Goal: Obtain resource: Obtain resource

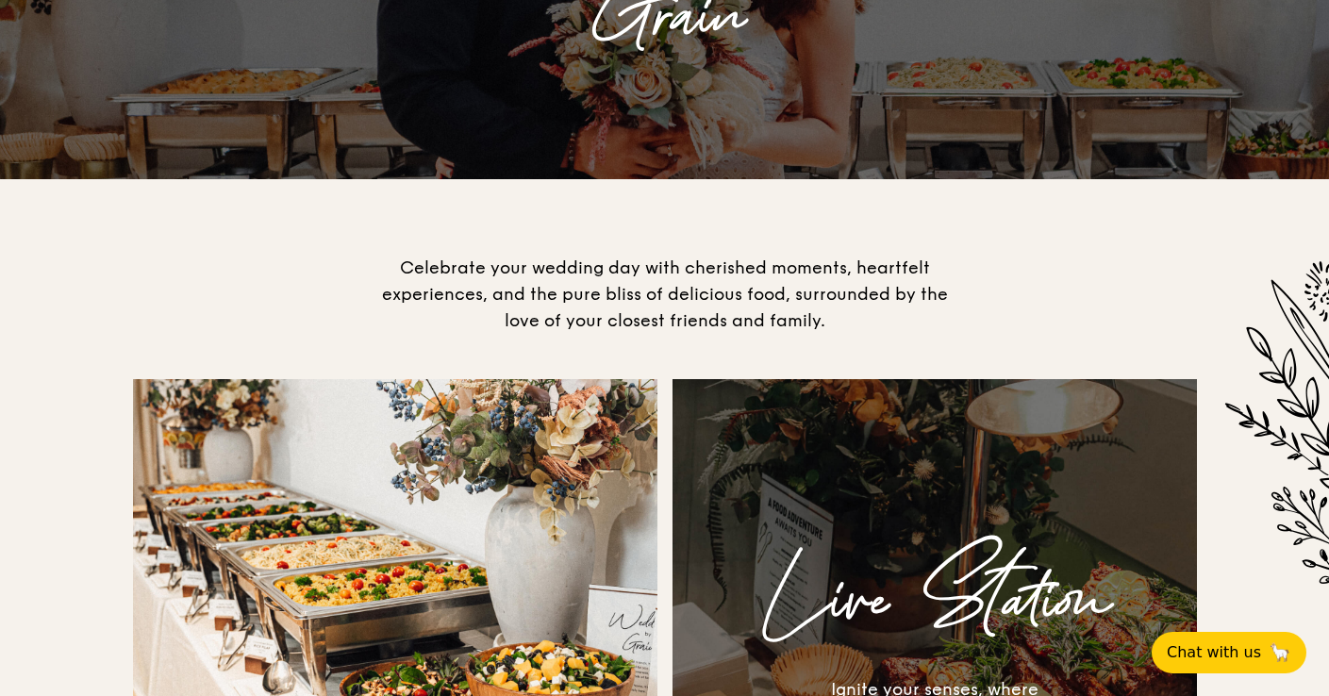
scroll to position [372, 0]
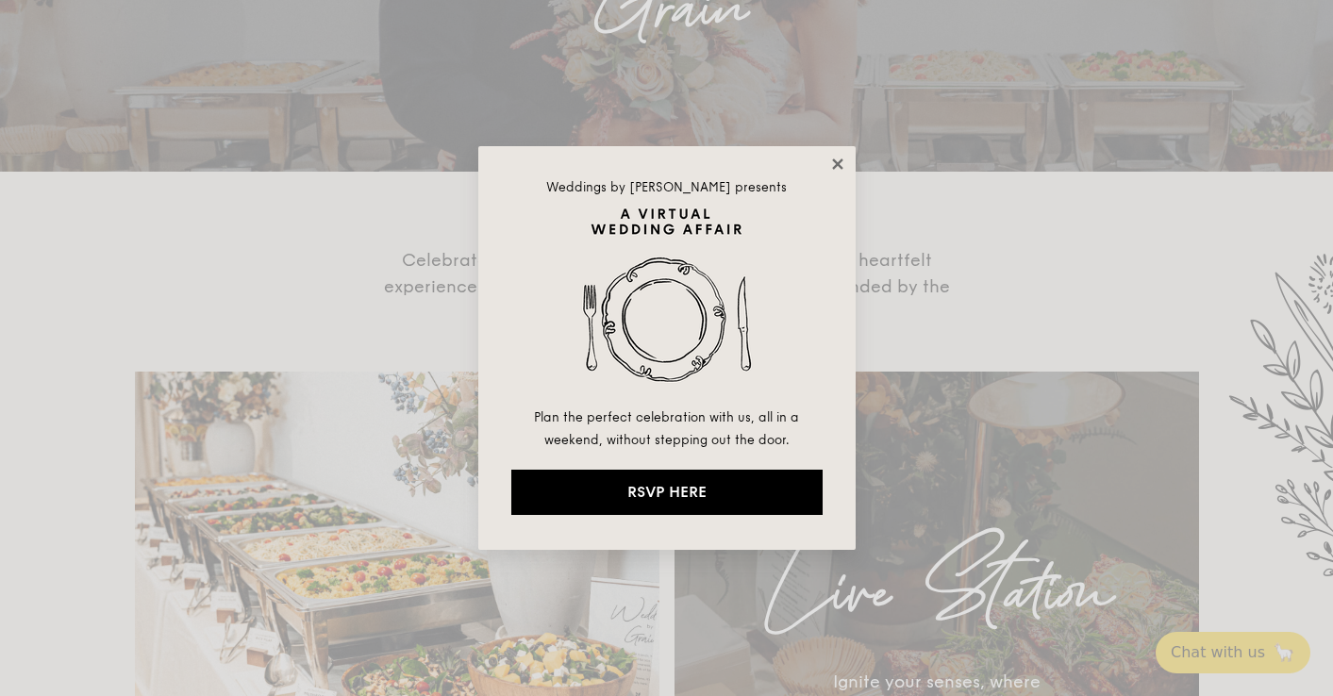
click at [834, 165] on icon at bounding box center [837, 164] width 17 height 17
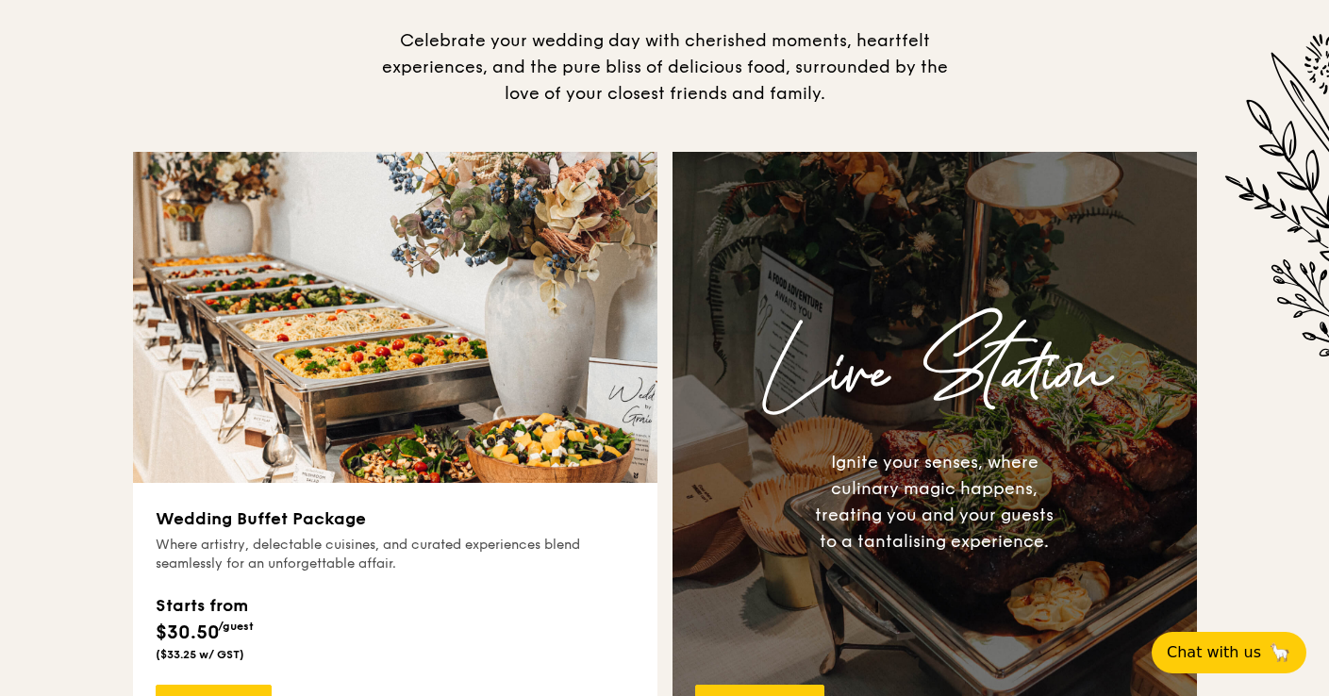
scroll to position [616, 0]
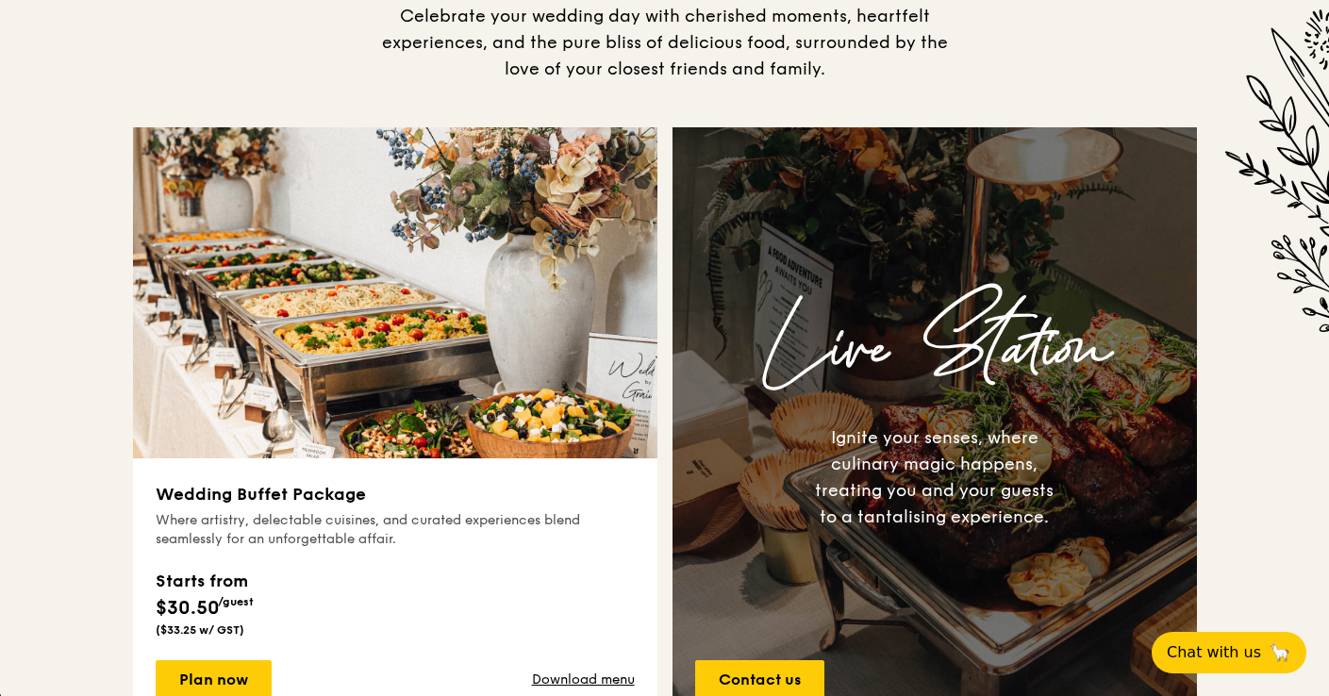
click at [668, 322] on div "Live Station Ignite your senses, where culinary magic happens, treating you and…" at bounding box center [936, 424] width 543 height 595
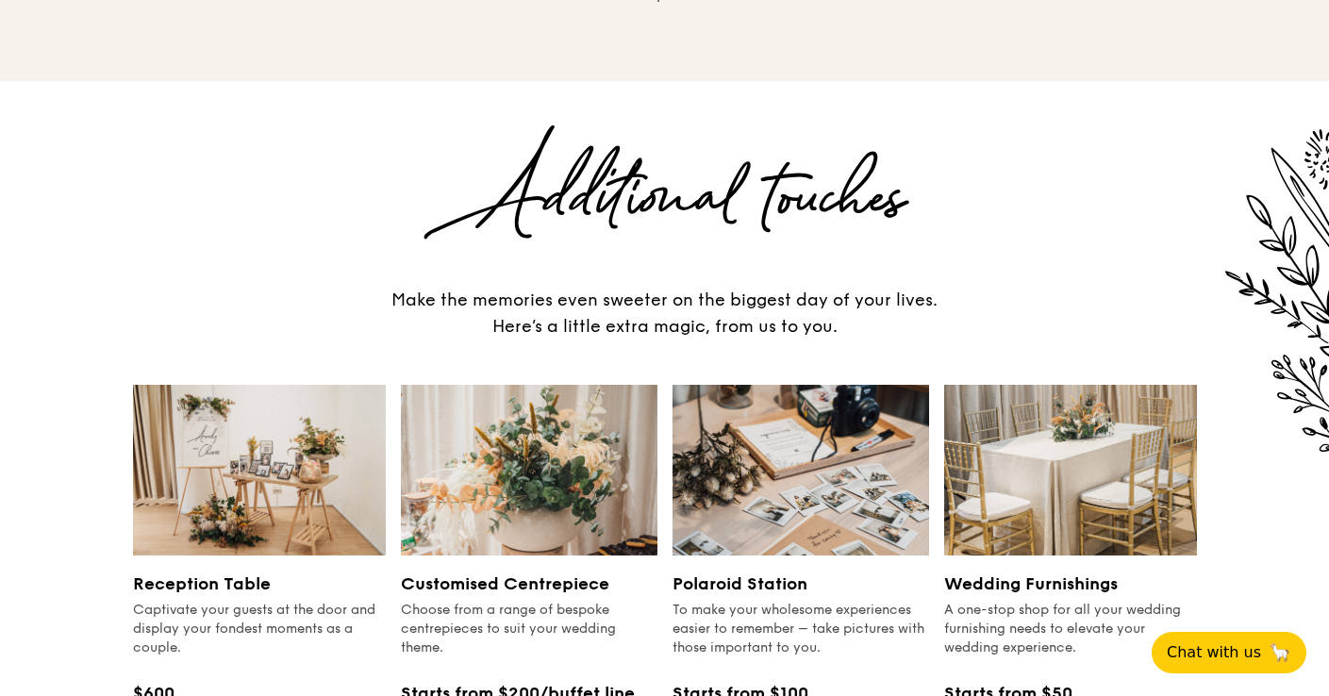
scroll to position [2203, 0]
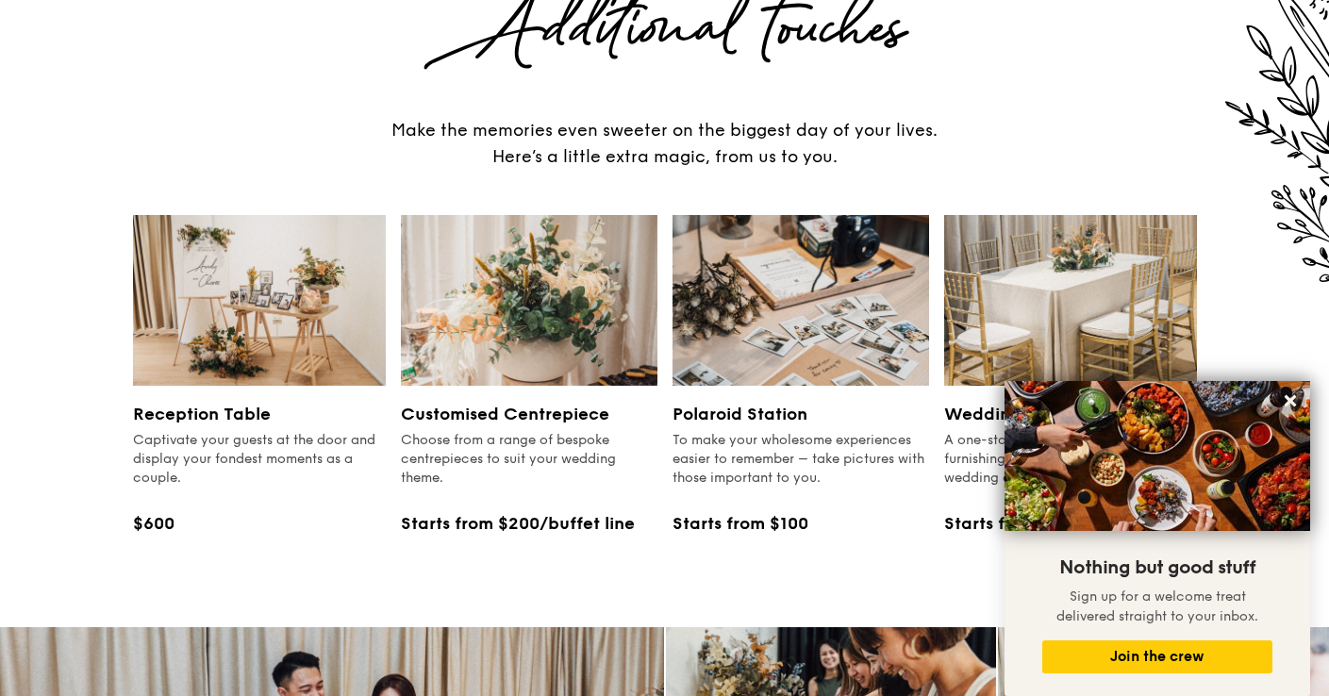
click at [643, 267] on img at bounding box center [529, 300] width 257 height 171
click at [1297, 402] on icon at bounding box center [1290, 400] width 17 height 17
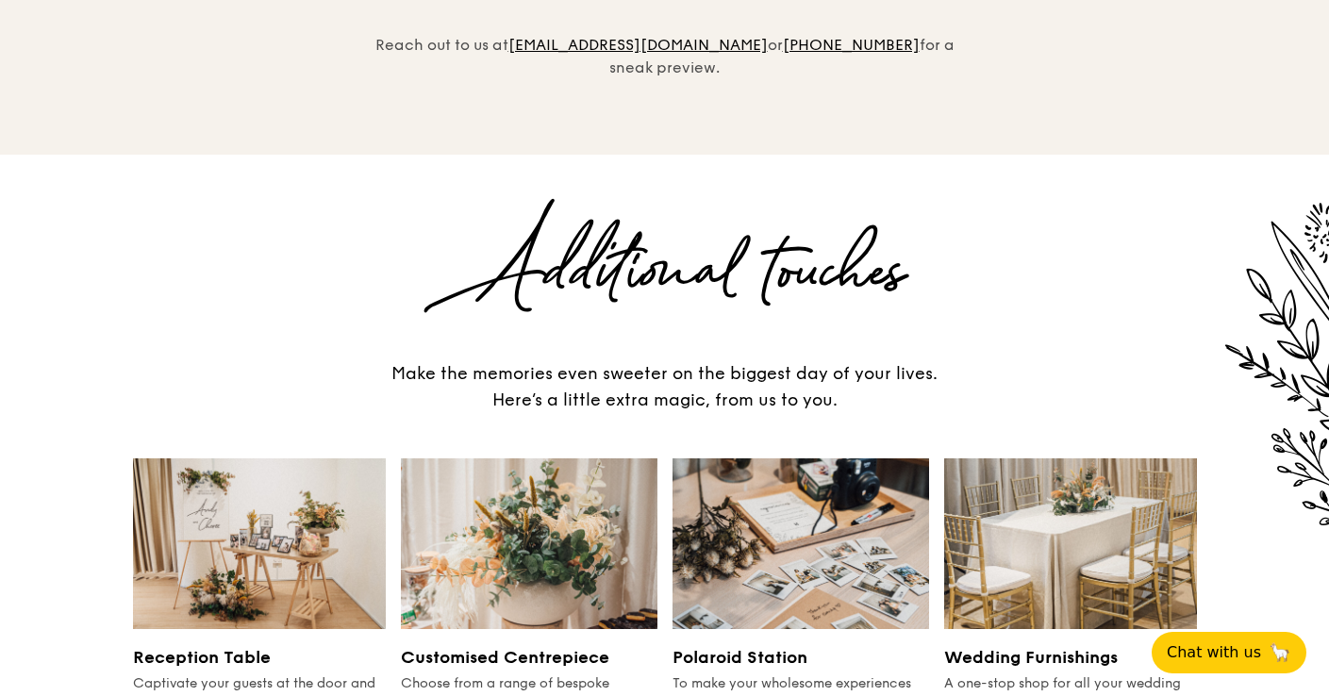
scroll to position [1334, 0]
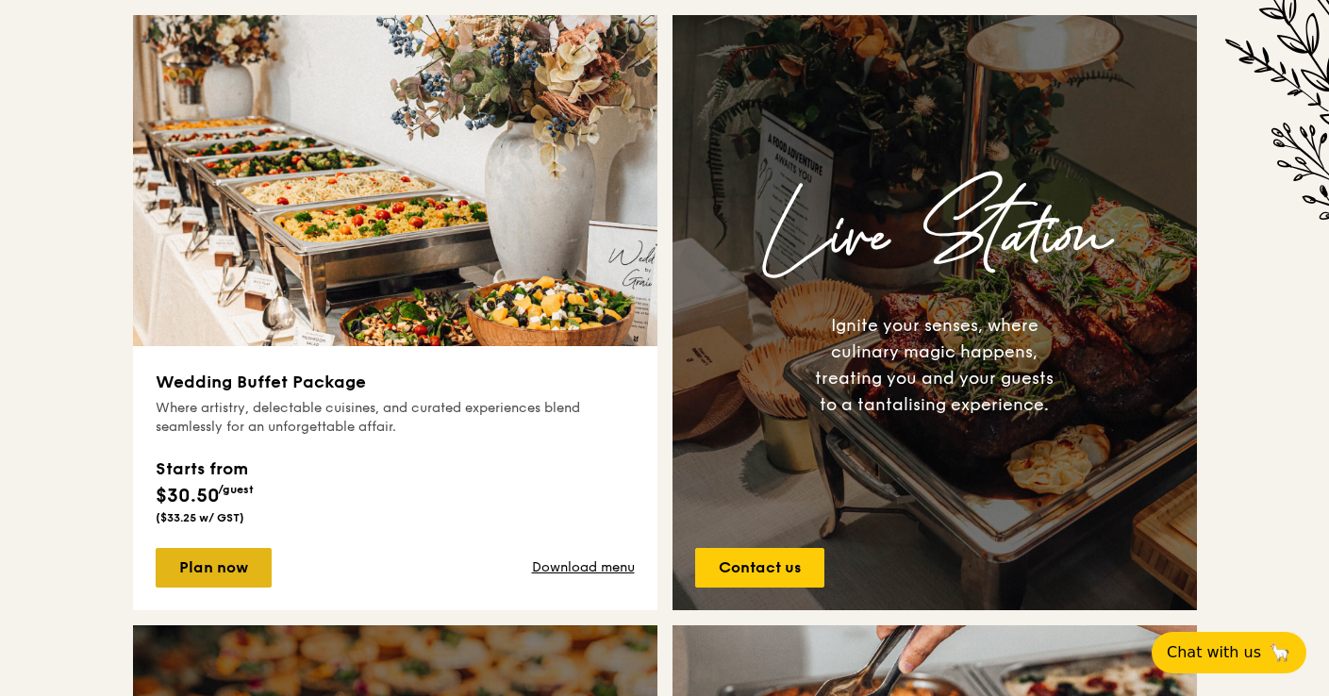
click at [212, 581] on link "Plan now" at bounding box center [214, 568] width 116 height 40
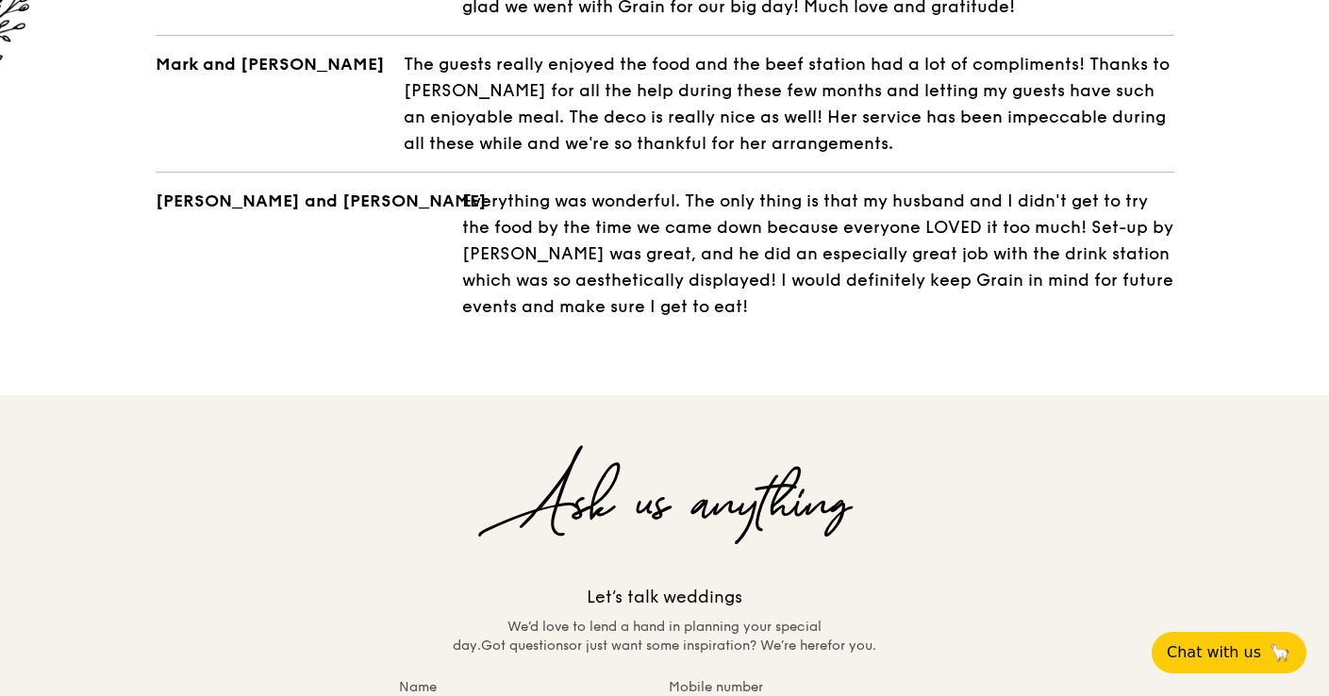
scroll to position [3977, 0]
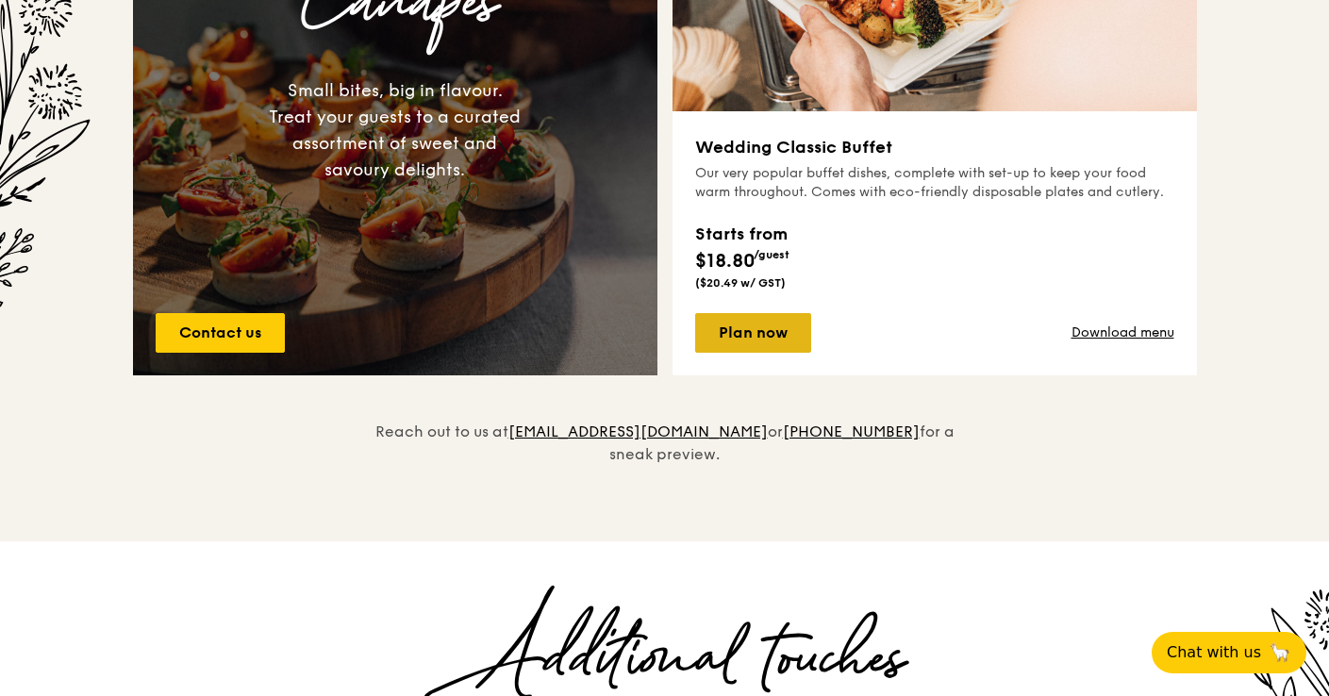
click at [739, 316] on link "Plan now" at bounding box center [753, 333] width 116 height 40
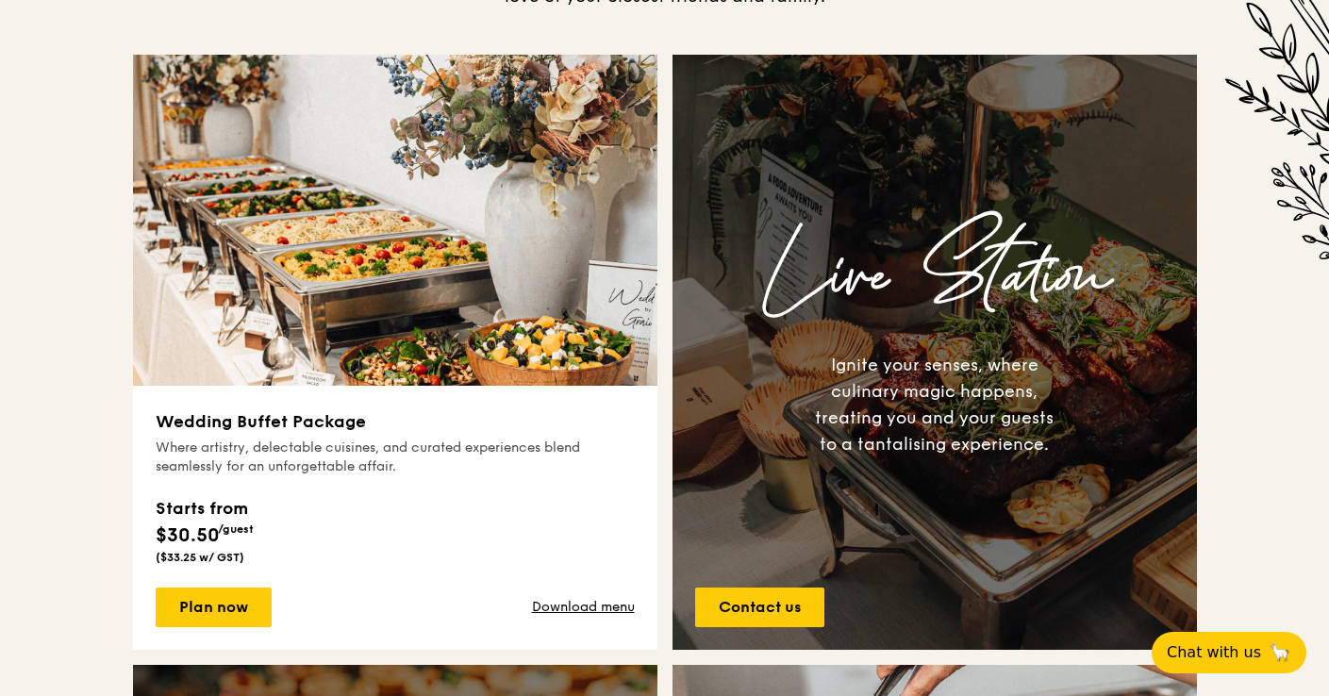
scroll to position [797, 0]
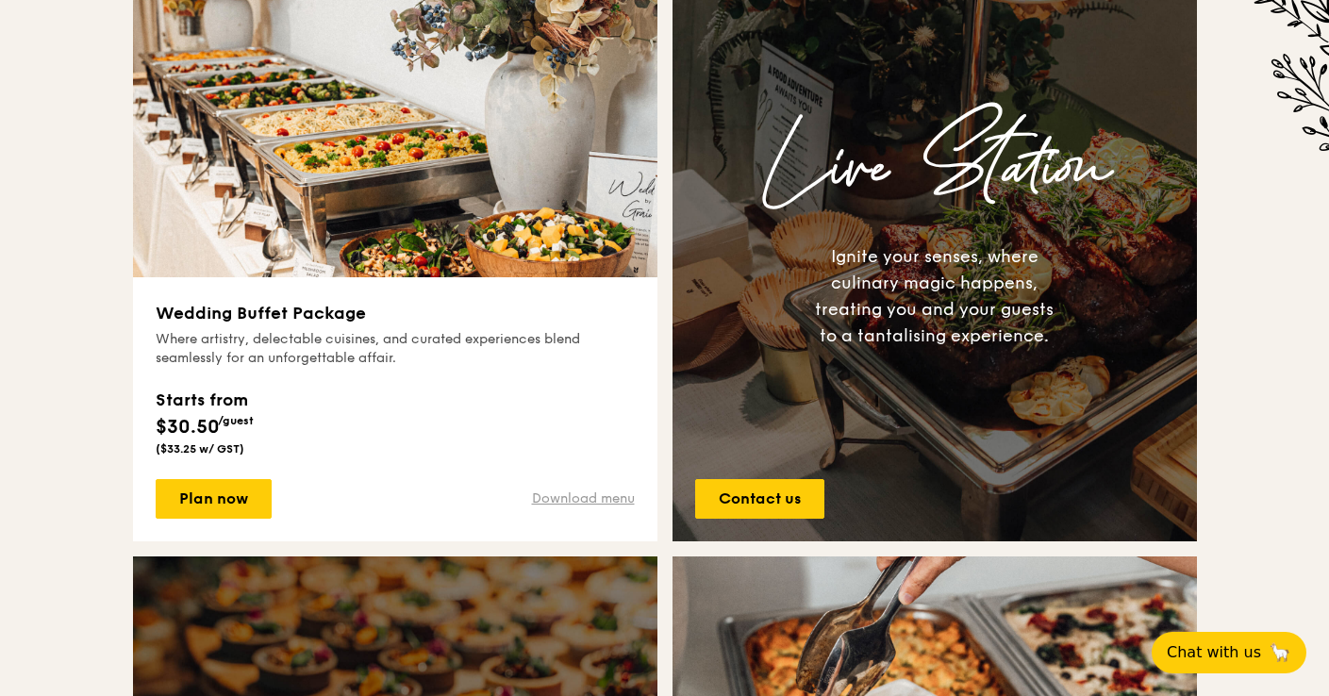
click at [583, 505] on link "Download menu" at bounding box center [583, 499] width 103 height 19
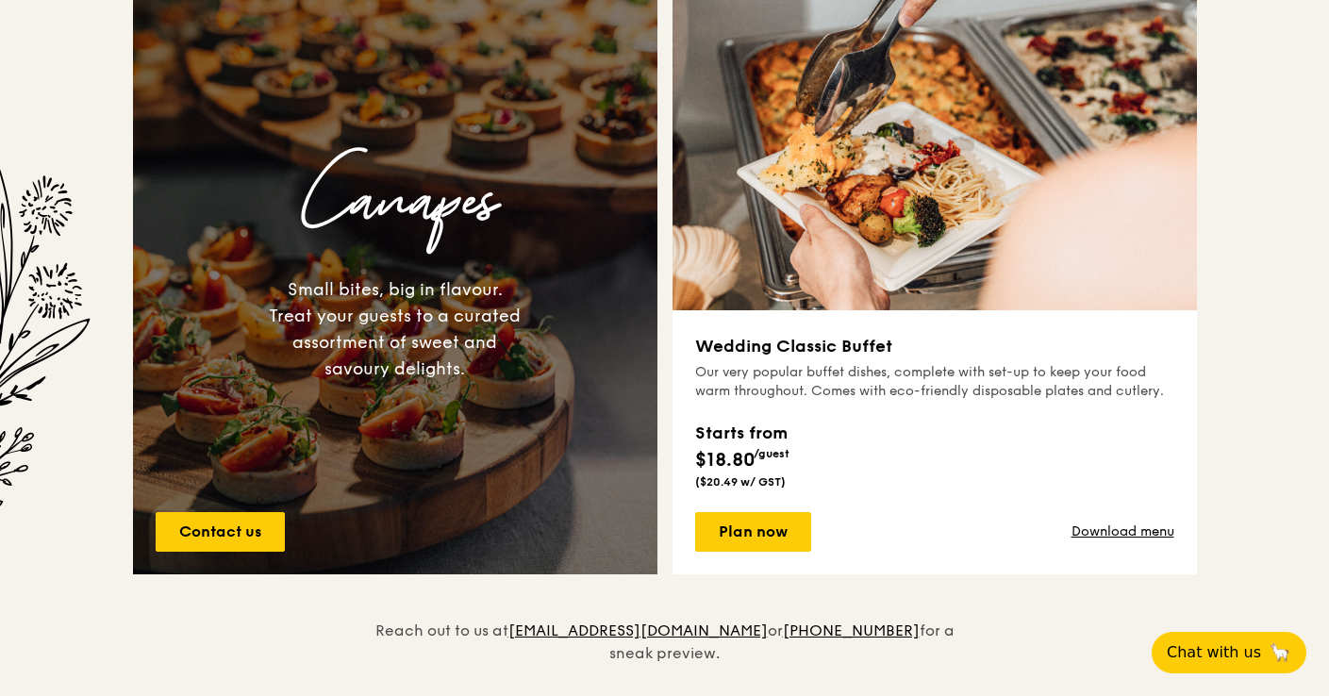
scroll to position [1378, 0]
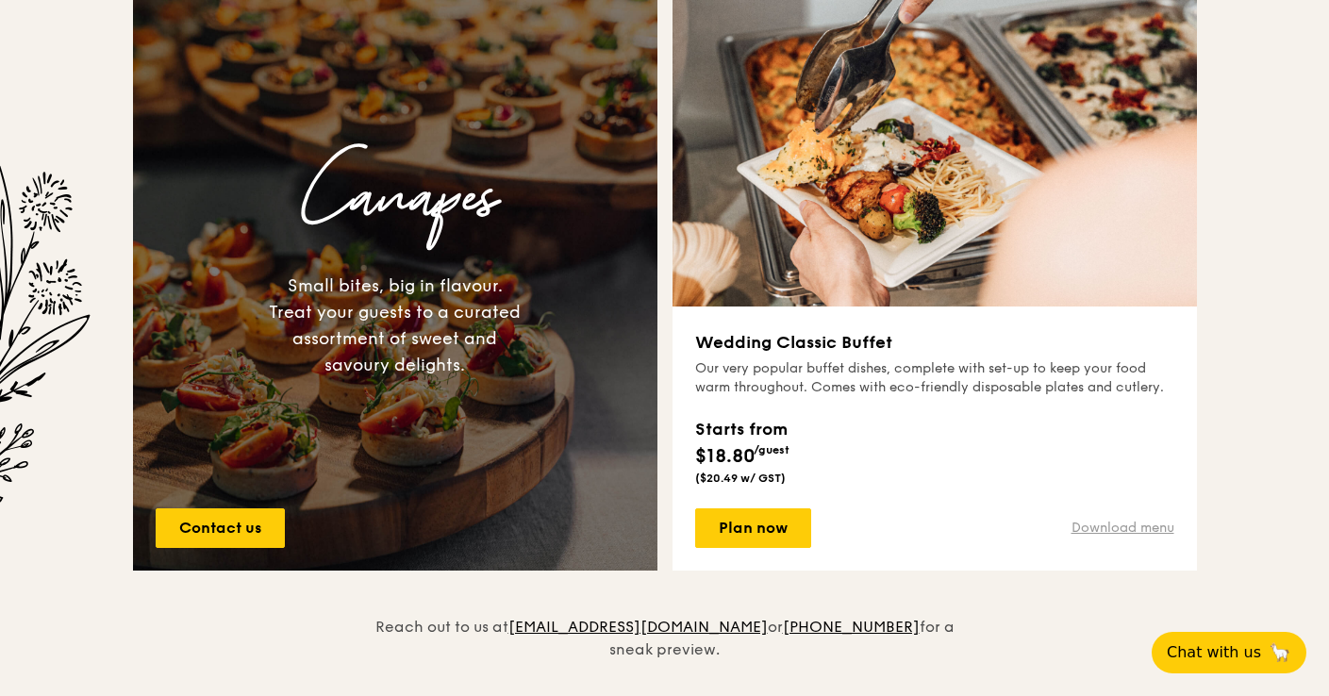
click at [1118, 531] on link "Download menu" at bounding box center [1122, 528] width 103 height 19
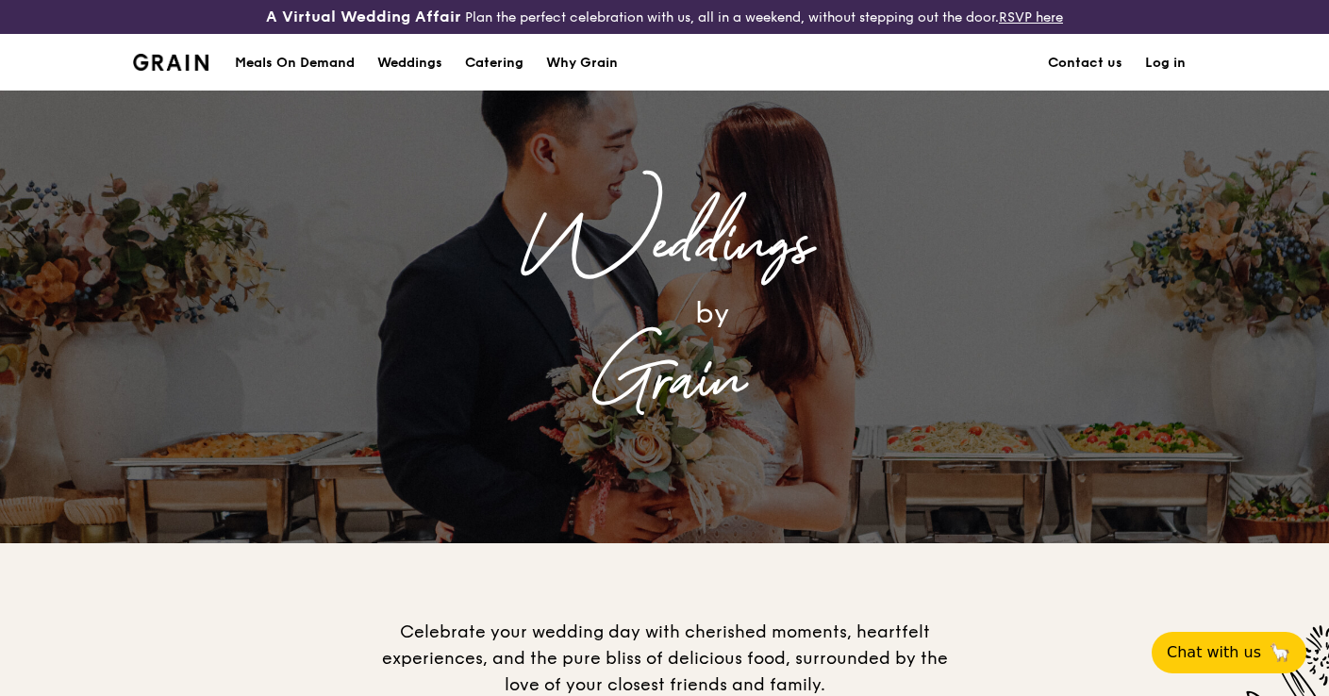
scroll to position [0, 0]
click at [1103, 73] on link "Contact us" at bounding box center [1085, 63] width 97 height 57
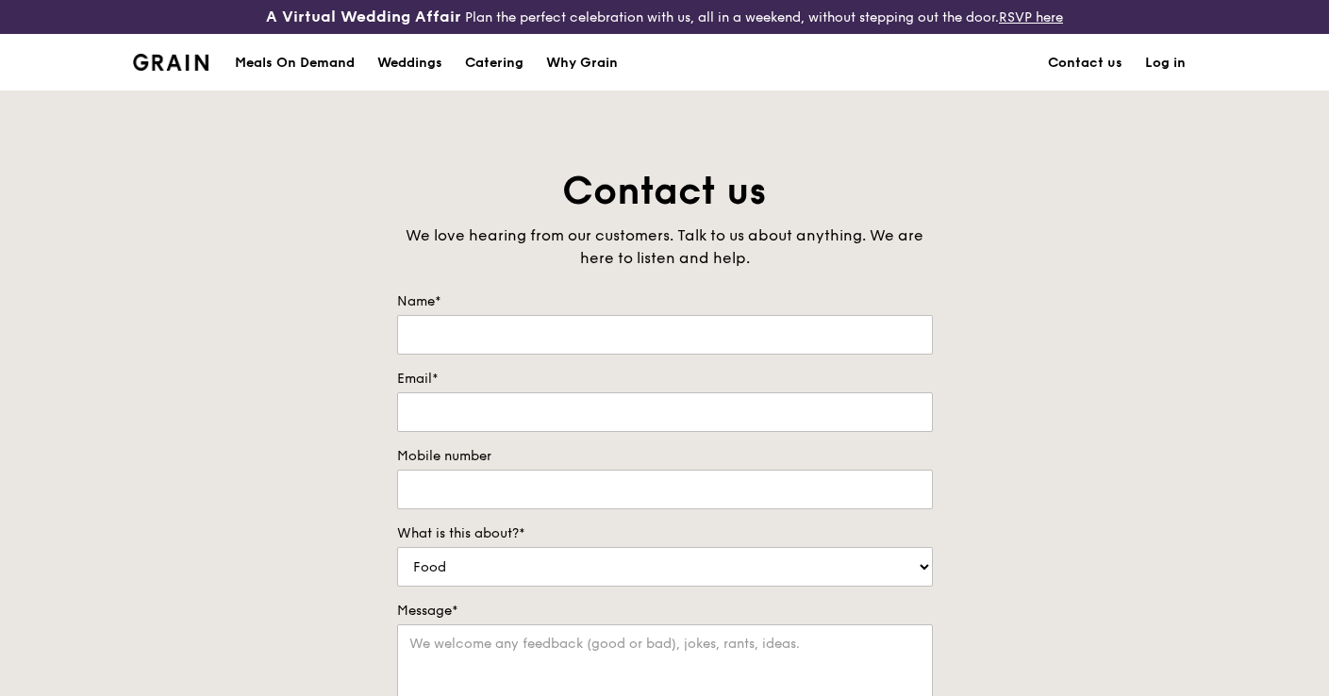
click at [422, 68] on div "Weddings" at bounding box center [409, 63] width 65 height 57
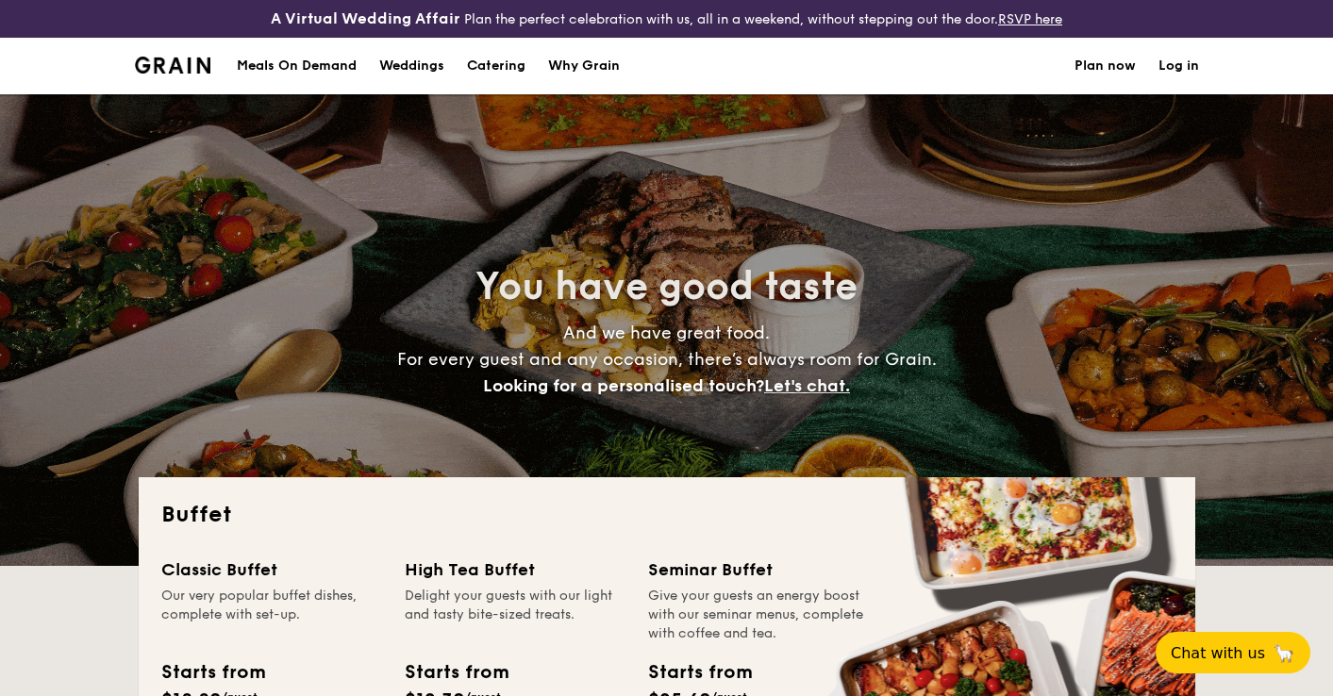
select select
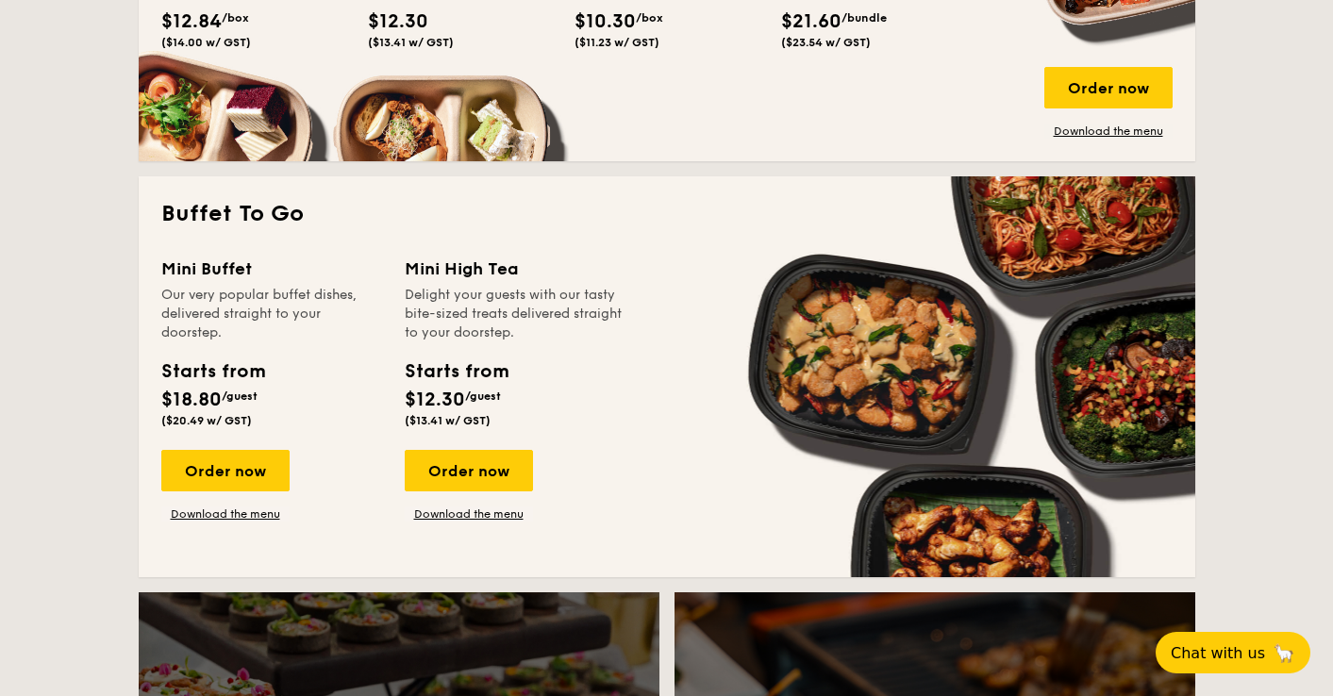
scroll to position [1133, 0]
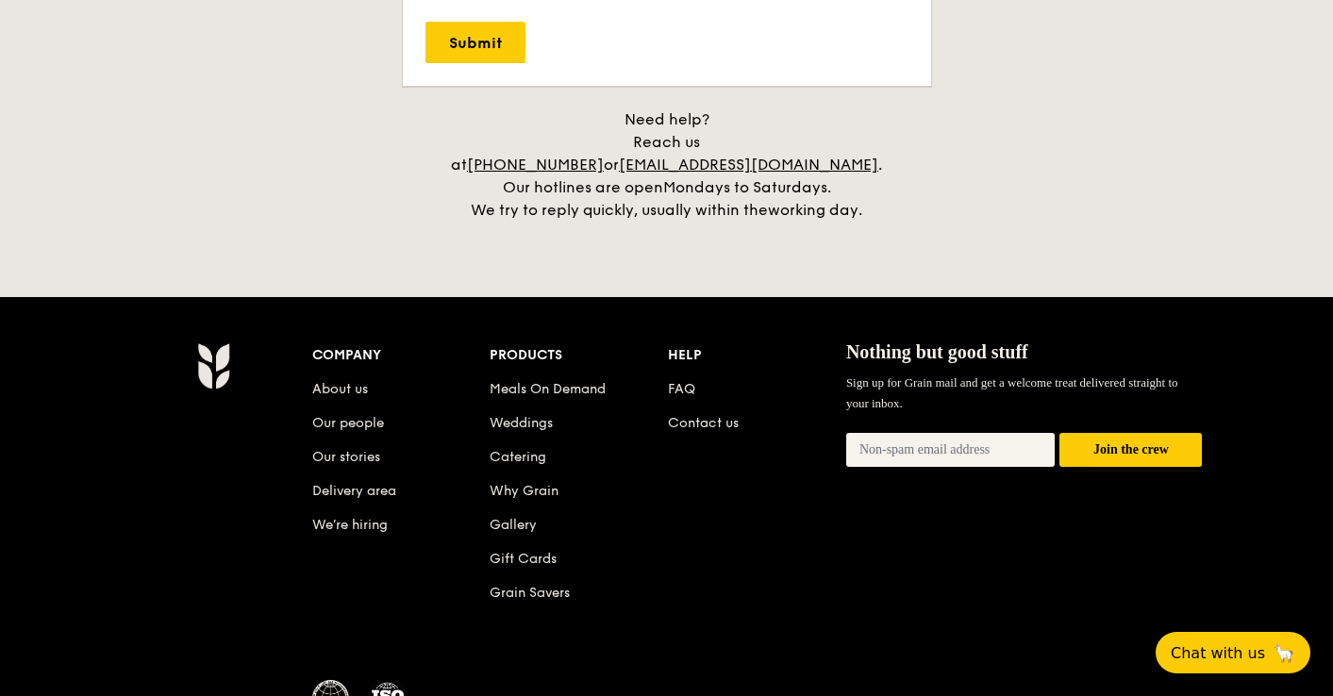
scroll to position [3994, 0]
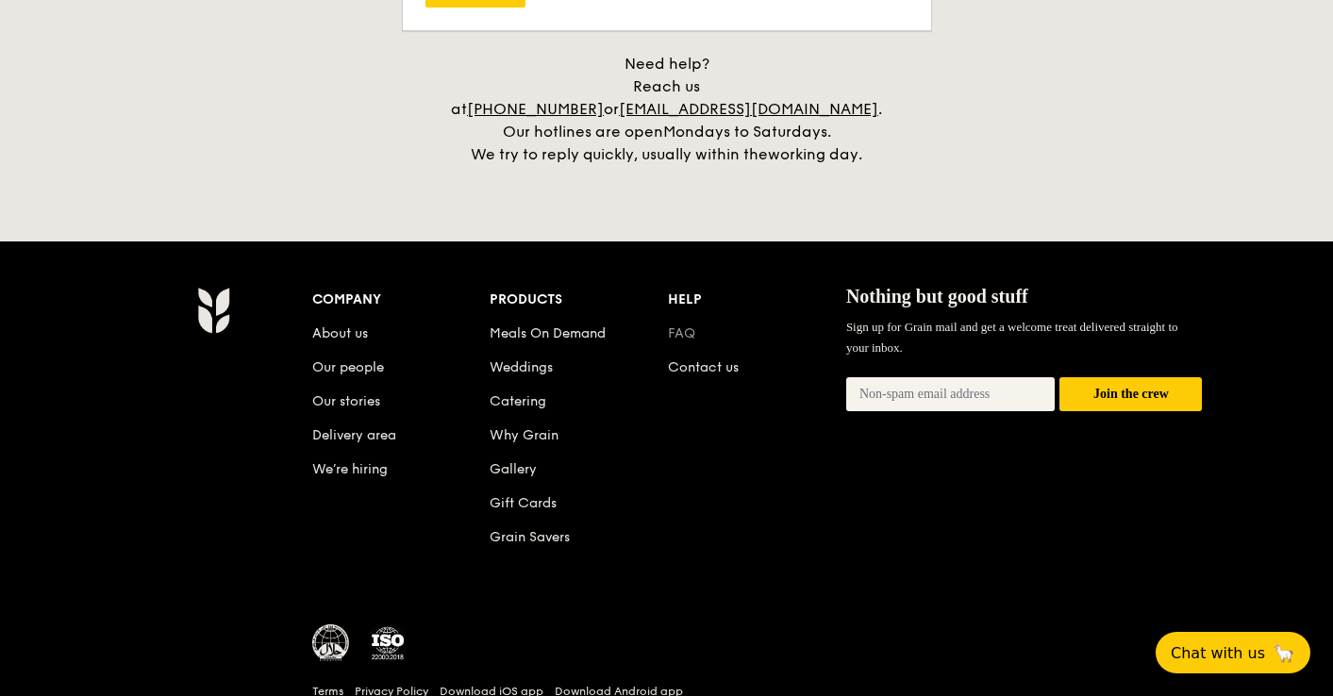
click at [679, 325] on link "FAQ" at bounding box center [681, 333] width 27 height 16
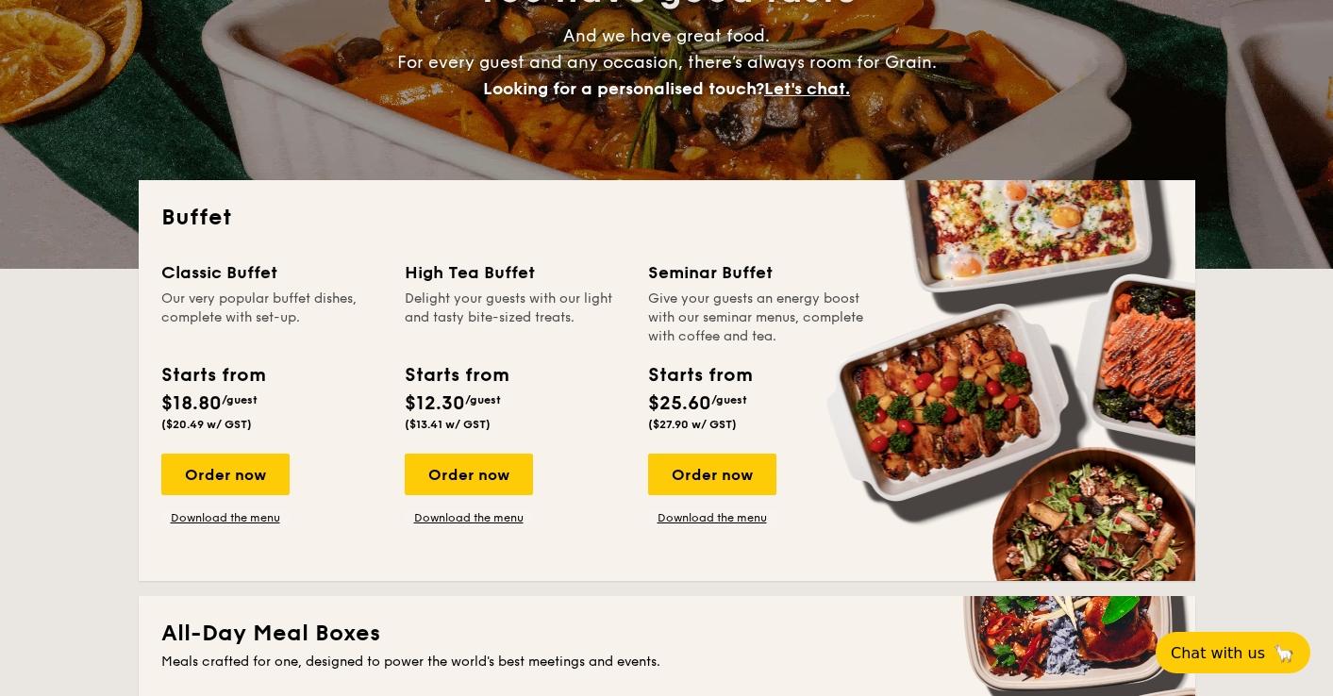
scroll to position [296, 0]
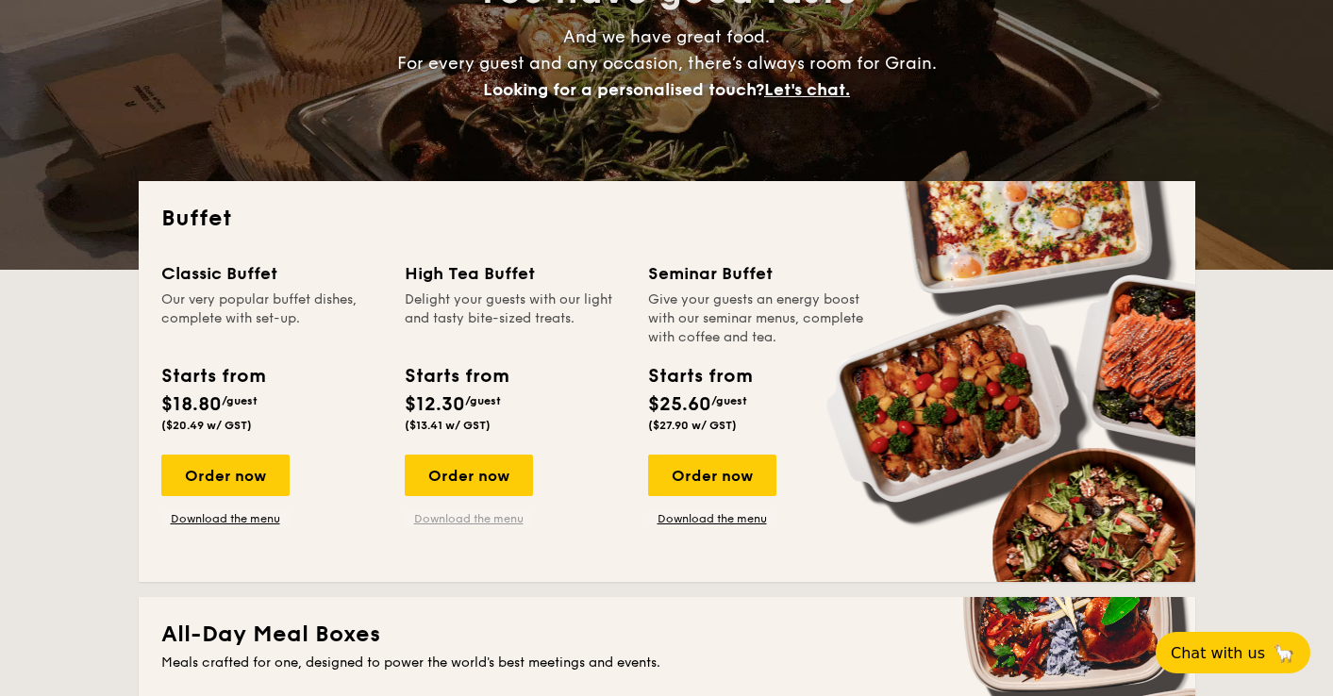
click at [457, 518] on link "Download the menu" at bounding box center [469, 518] width 128 height 15
